Goal: Check status

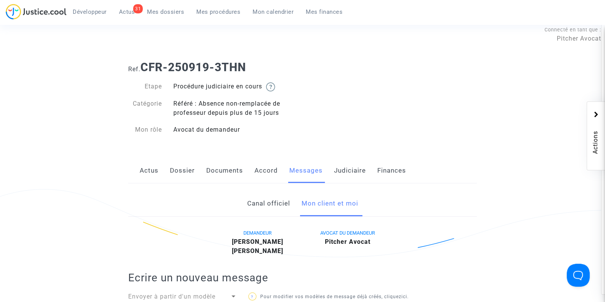
scroll to position [7, 0]
click at [185, 173] on link "Dossier" at bounding box center [182, 170] width 25 height 25
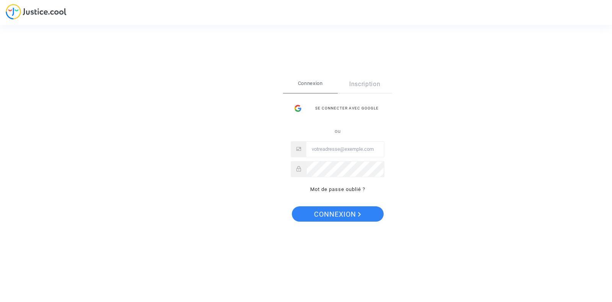
type input "joyce@pitcher-avocat.fr"
click at [341, 217] on span "Connexion" at bounding box center [337, 214] width 47 height 16
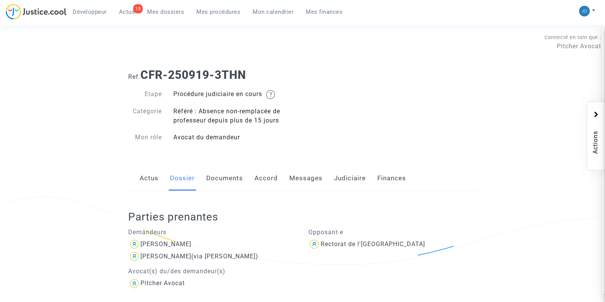
click at [161, 7] on link "Mes dossiers" at bounding box center [165, 11] width 49 height 11
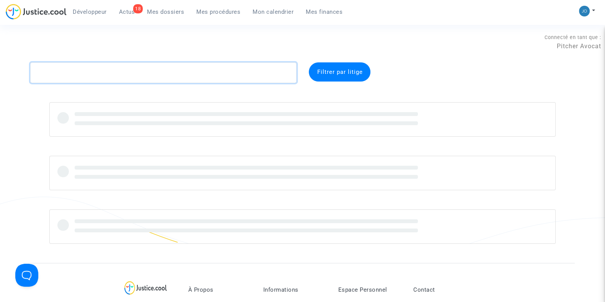
click at [162, 75] on textarea at bounding box center [163, 72] width 266 height 21
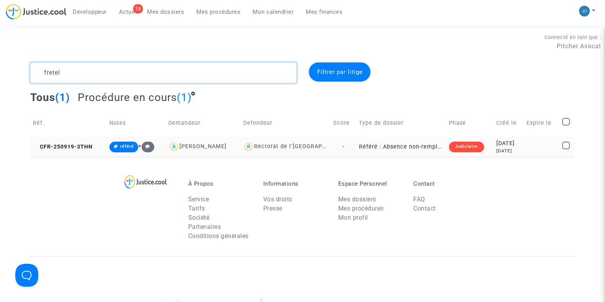
type textarea "fretel"
click at [520, 156] on td "[DATE] [DATE]" at bounding box center [509, 147] width 30 height 20
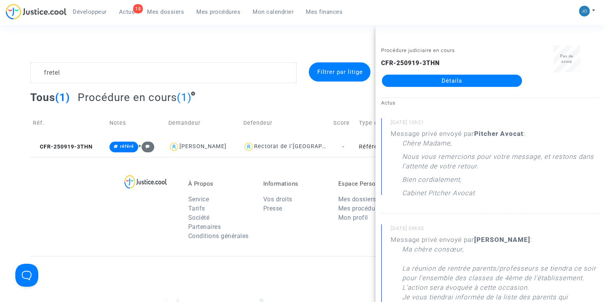
click at [452, 77] on link "Détails" at bounding box center [452, 81] width 140 height 12
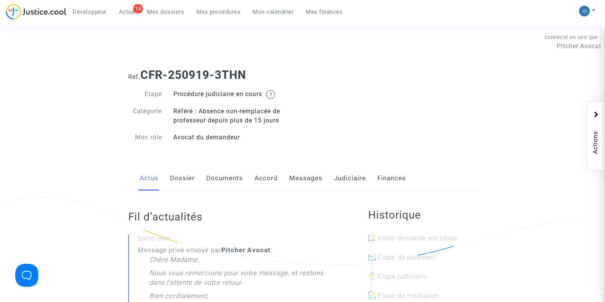
click at [177, 182] on link "Dossier" at bounding box center [182, 178] width 25 height 25
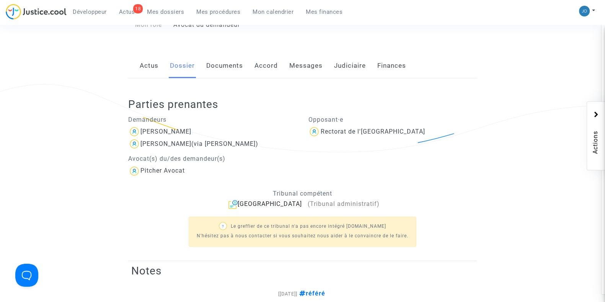
scroll to position [114, 0]
click at [161, 132] on div "[PERSON_NAME]" at bounding box center [165, 130] width 51 height 7
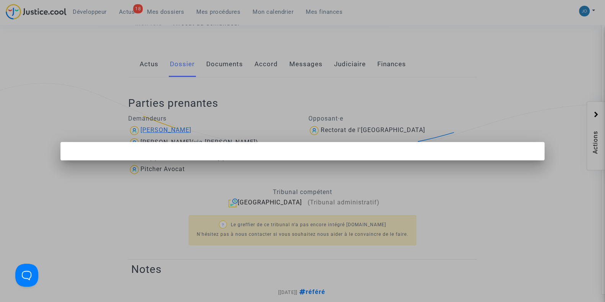
scroll to position [0, 0]
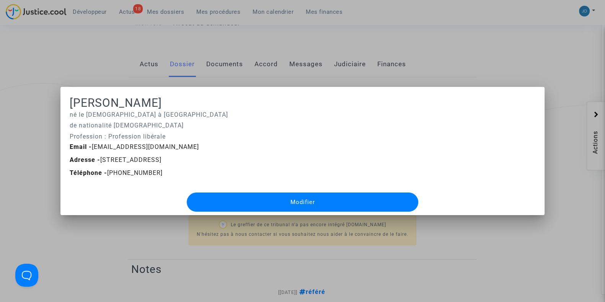
click at [127, 236] on div at bounding box center [302, 151] width 605 height 302
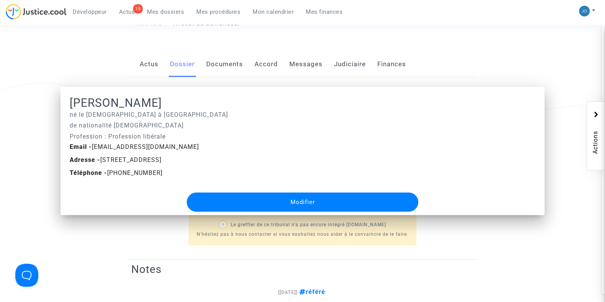
scroll to position [114, 0]
